Goal: Find specific page/section: Locate a particular part of the current website

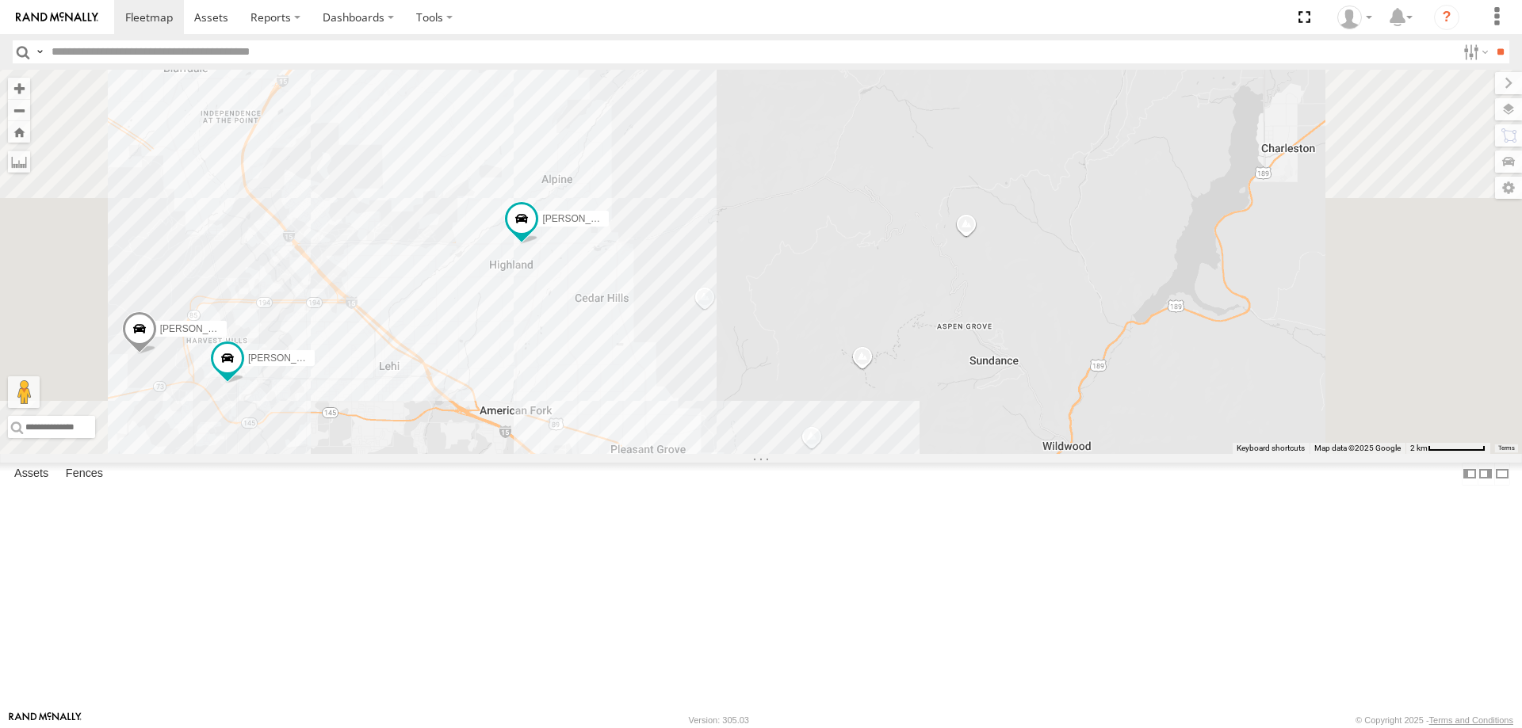
drag, startPoint x: 1016, startPoint y: 503, endPoint x: 983, endPoint y: 291, distance: 214.2
click at [984, 295] on div "[PERSON_NAME] 2017 E350 GT1 SHOP 2022 F150 JARED -2017 F150 [PERSON_NAME] 2016 …" at bounding box center [761, 262] width 1522 height 384
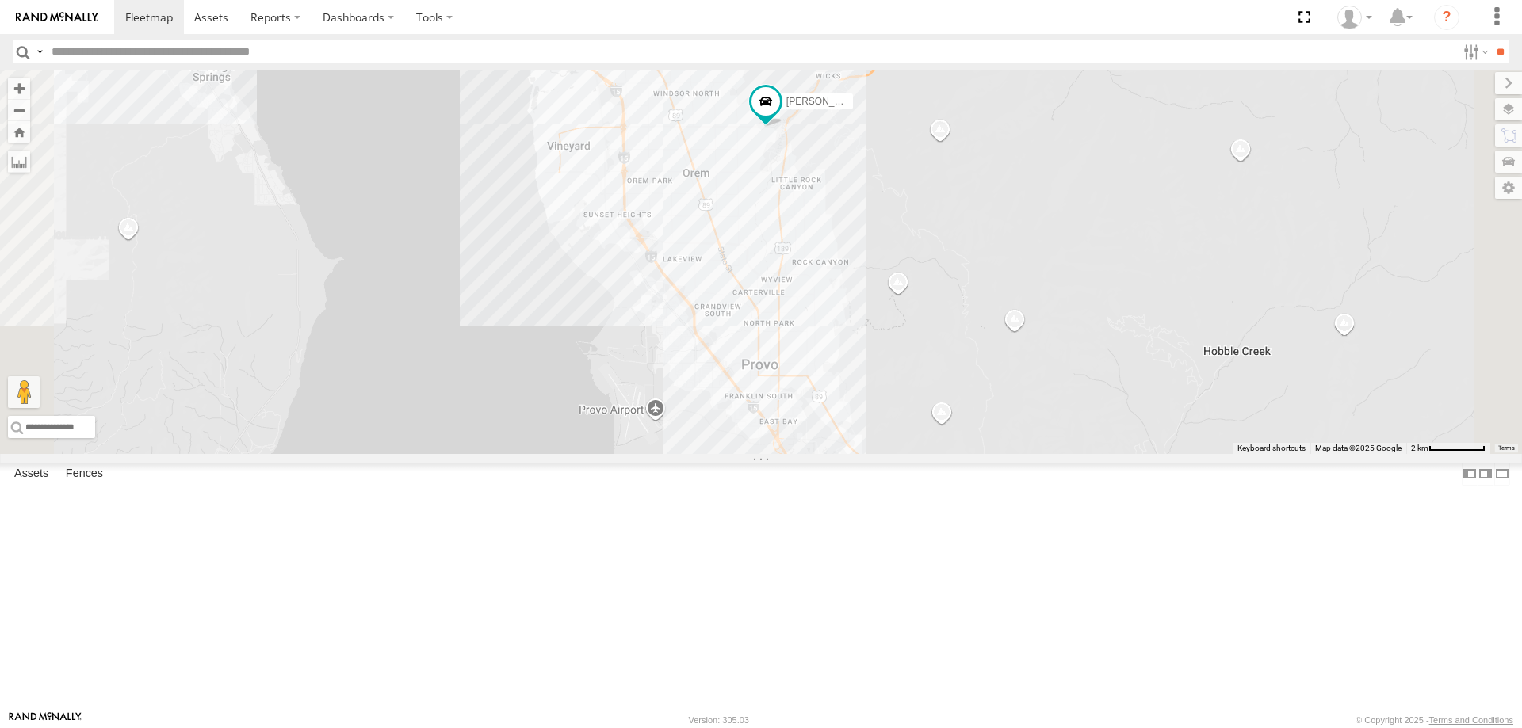
drag, startPoint x: 1005, startPoint y: 300, endPoint x: 1059, endPoint y: 503, distance: 210.7
click at [1059, 454] on div "[PERSON_NAME] 2017 E350 GT1 SHOP 2022 F150 JARED -2017 F150 [PERSON_NAME] 2016 …" at bounding box center [761, 262] width 1522 height 384
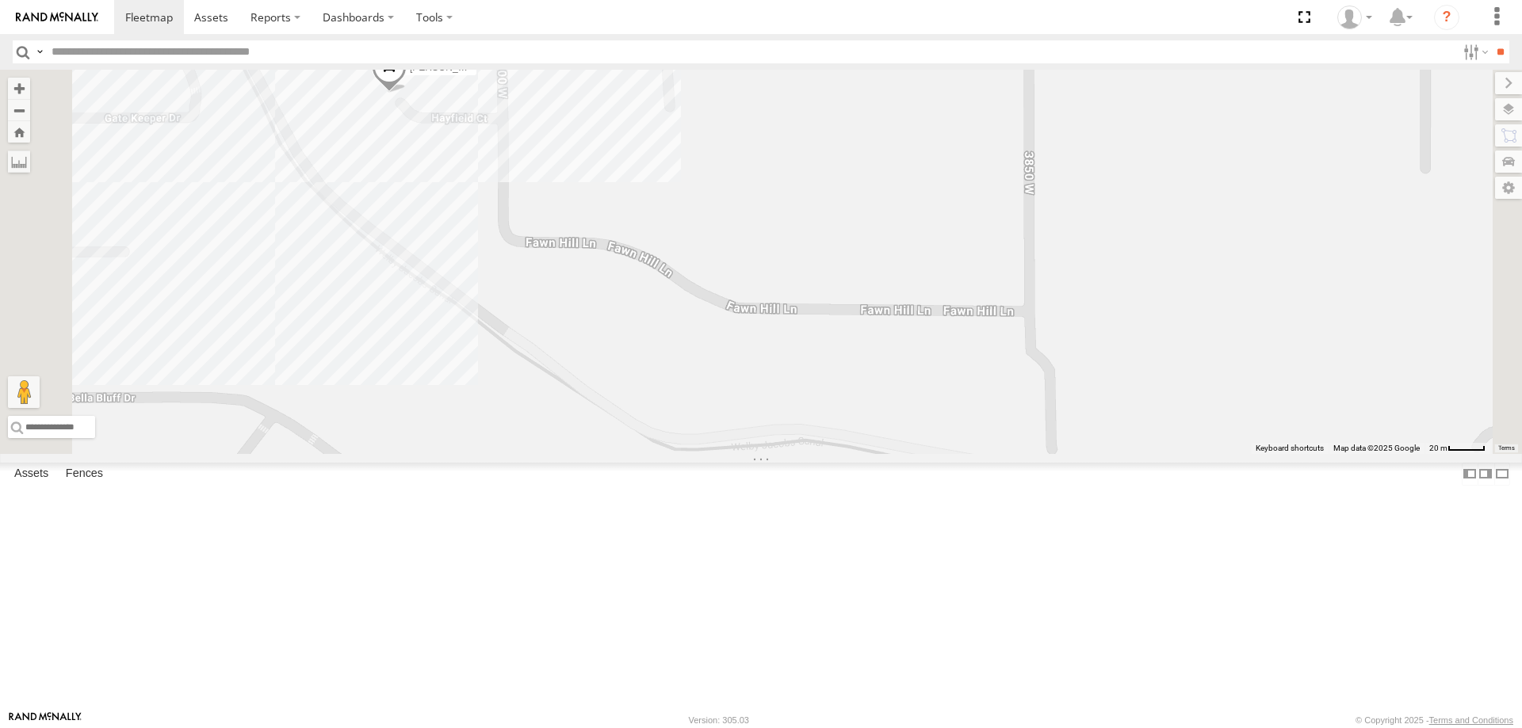
click at [607, 252] on div "[PERSON_NAME] -2017 F150 [PERSON_NAME] 2016 Chevy 3500 [PERSON_NAME] 2017 E350 …" at bounding box center [761, 262] width 1522 height 384
click at [664, 386] on div "[PERSON_NAME] -2017 F150 [PERSON_NAME] 2016 Chevy 3500 [PERSON_NAME] 2017 E350 …" at bounding box center [761, 262] width 1522 height 384
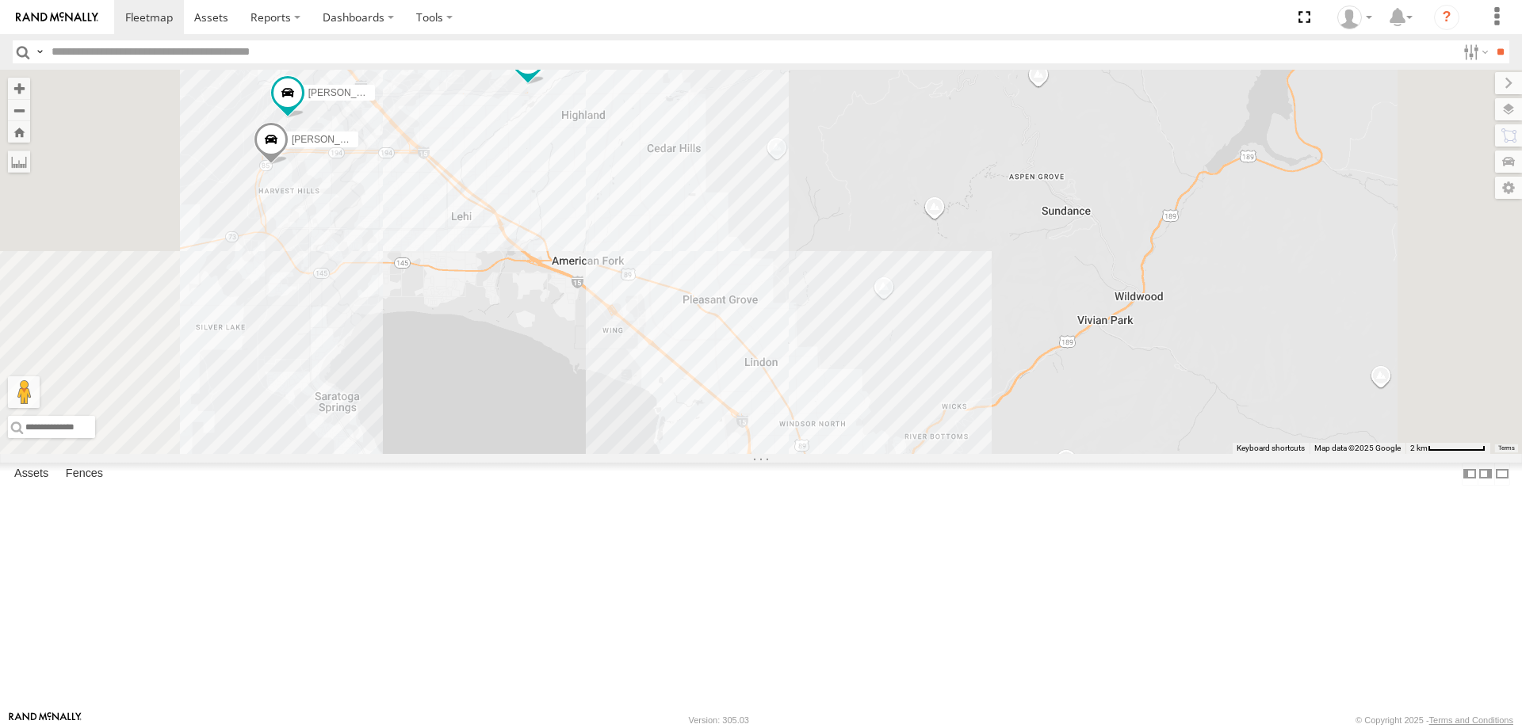
click at [896, 549] on span "[PERSON_NAME] -2017 F150" at bounding box center [831, 543] width 129 height 11
click at [1062, 377] on div "[PERSON_NAME] 2017 E350 GT1 SHOP 2022 F150 [PERSON_NAME] -2017 F150 [PERSON_NAM…" at bounding box center [761, 262] width 1522 height 384
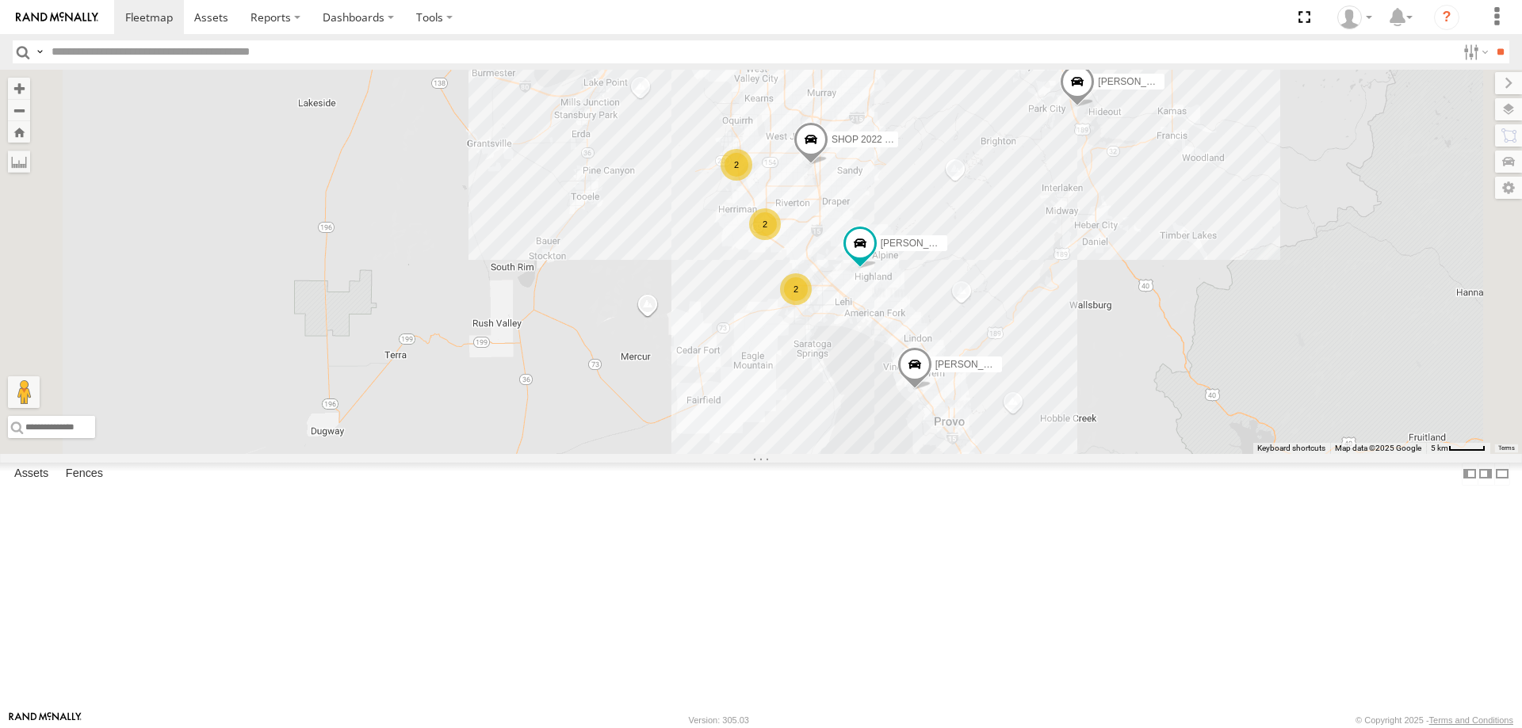
drag, startPoint x: 903, startPoint y: 365, endPoint x: 1013, endPoint y: 436, distance: 130.8
click at [812, 305] on div "2" at bounding box center [796, 289] width 32 height 32
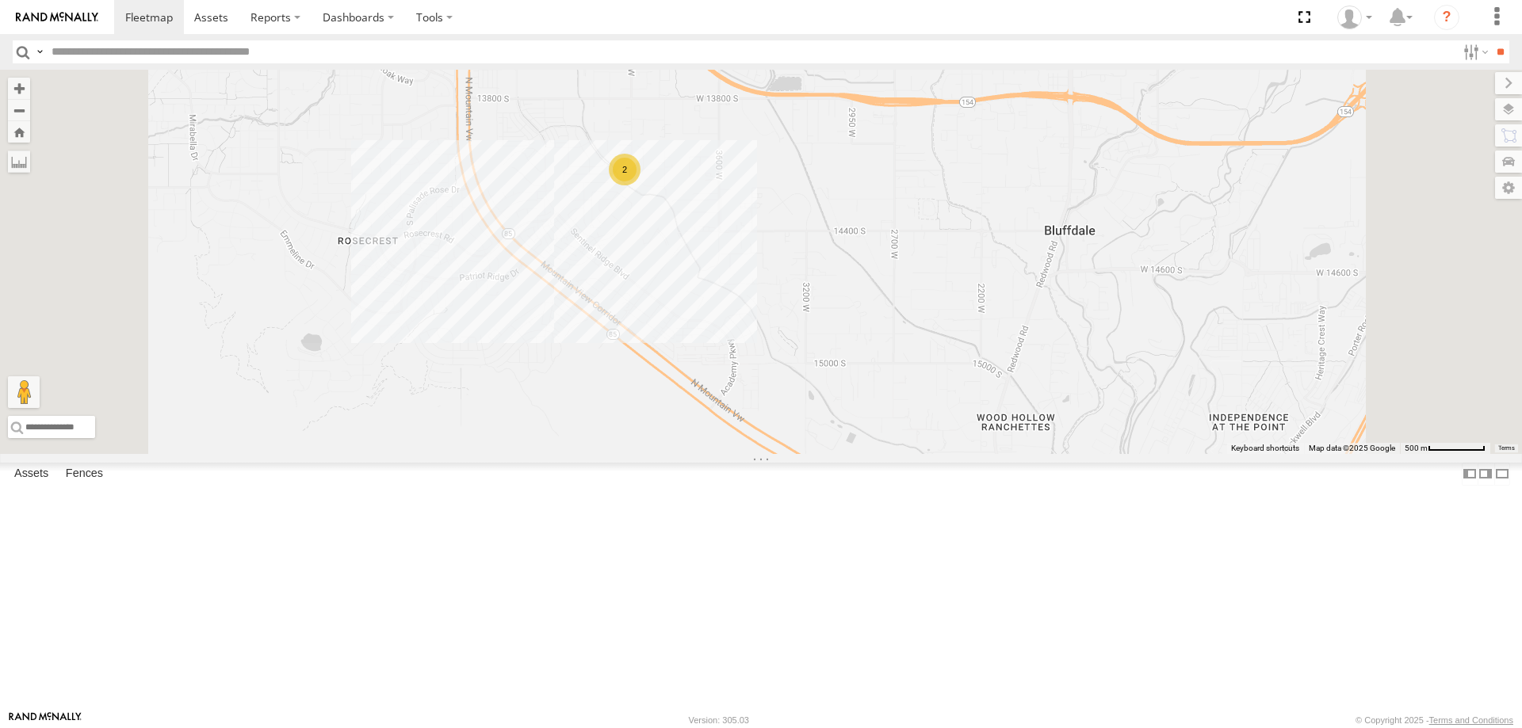
drag, startPoint x: 881, startPoint y: 334, endPoint x: 911, endPoint y: 413, distance: 84.1
click at [927, 419] on div "[PERSON_NAME] 2017 E350 GT1 SHOP 2022 F150 JARED -2017 F150 [PERSON_NAME] 2016 …" at bounding box center [761, 262] width 1522 height 384
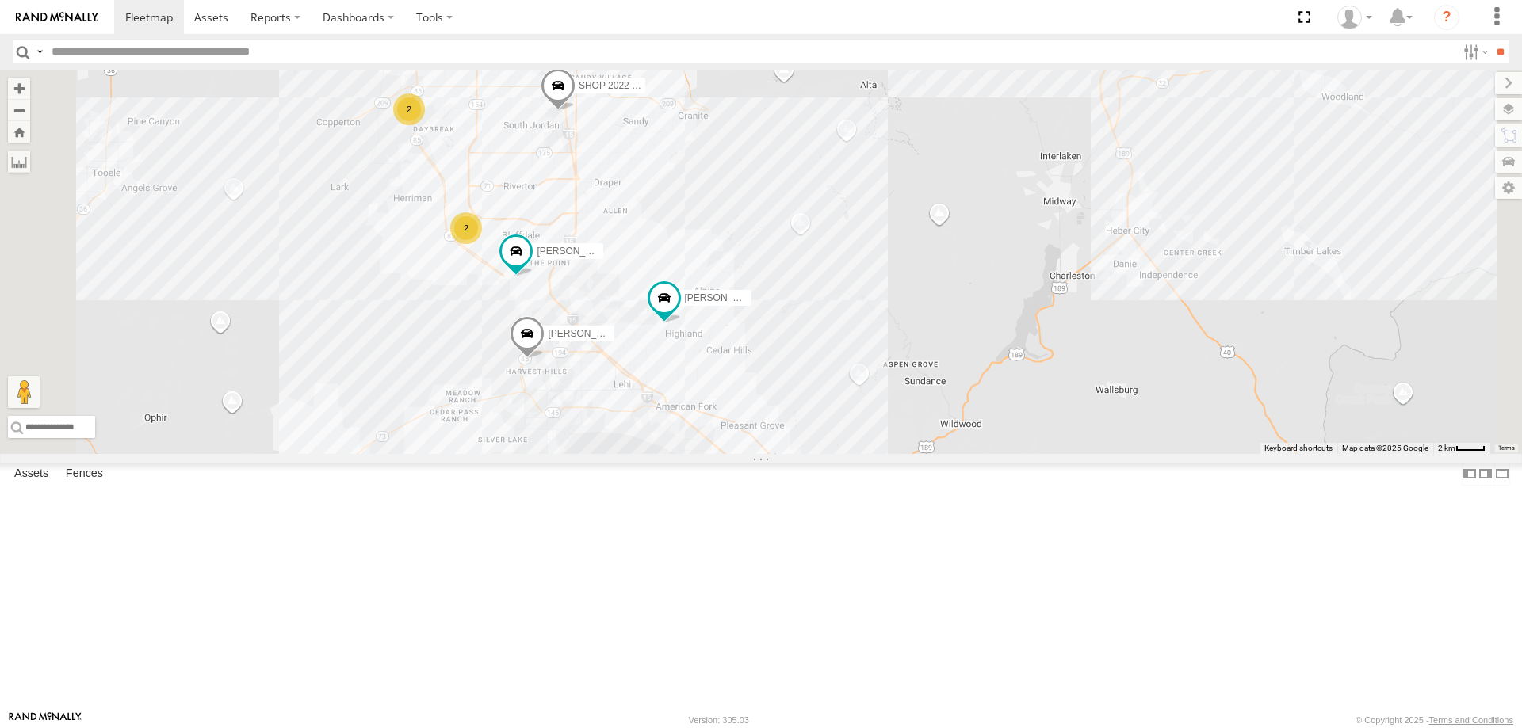
drag, startPoint x: 1140, startPoint y: 296, endPoint x: 1068, endPoint y: 411, distance: 135.0
click at [1070, 410] on div "SHOP 2022 F150 [PERSON_NAME] 2016 Chevy 3500 JAKE 2014 Chevy 2 2 [PERSON_NAME] …" at bounding box center [761, 262] width 1522 height 384
